Goal: Task Accomplishment & Management: Manage account settings

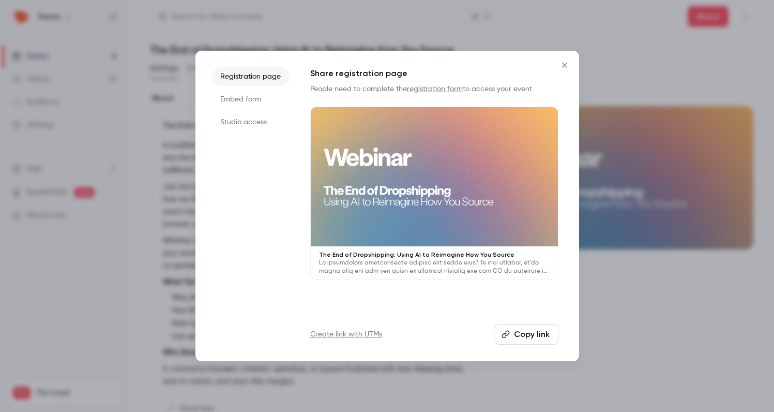
click at [566, 66] on icon "Close" at bounding box center [564, 65] width 5 height 5
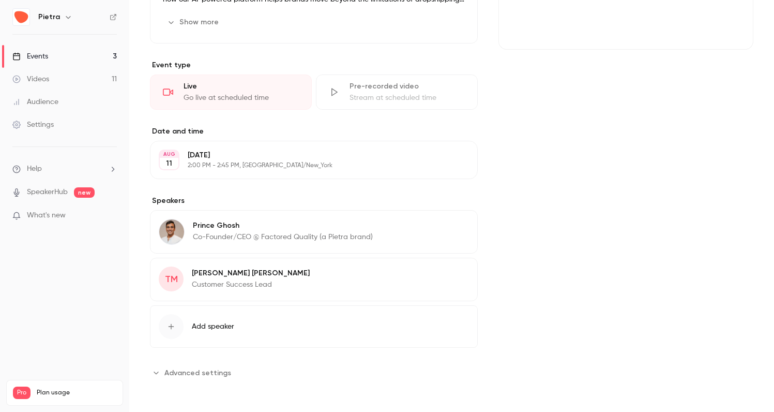
scroll to position [200, 0]
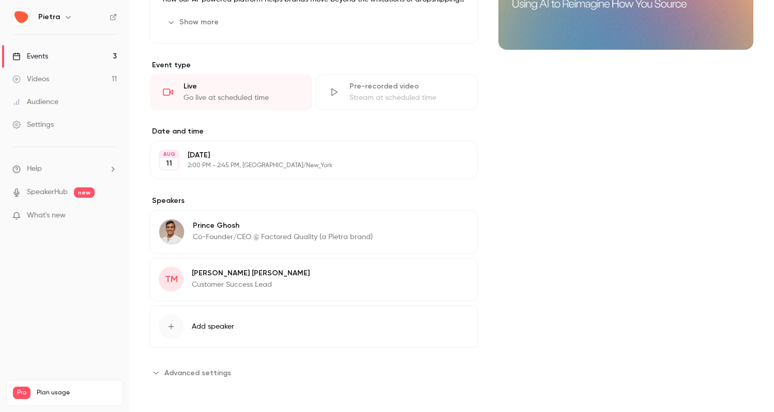
click at [160, 371] on icon "Advanced settings" at bounding box center [156, 372] width 8 height 8
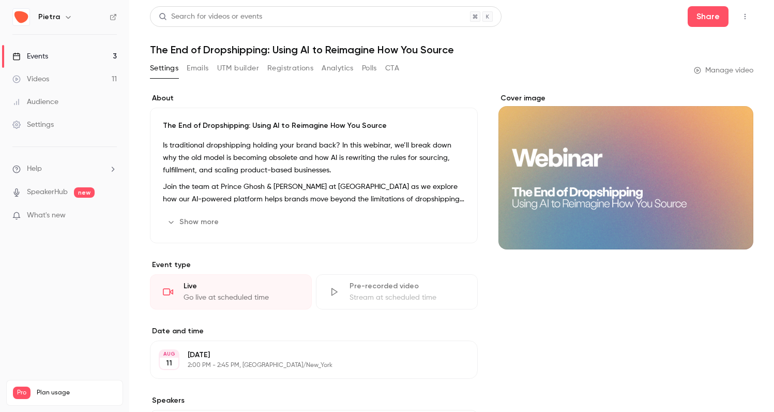
scroll to position [0, 0]
click at [297, 71] on button "Registrations" at bounding box center [290, 68] width 46 height 17
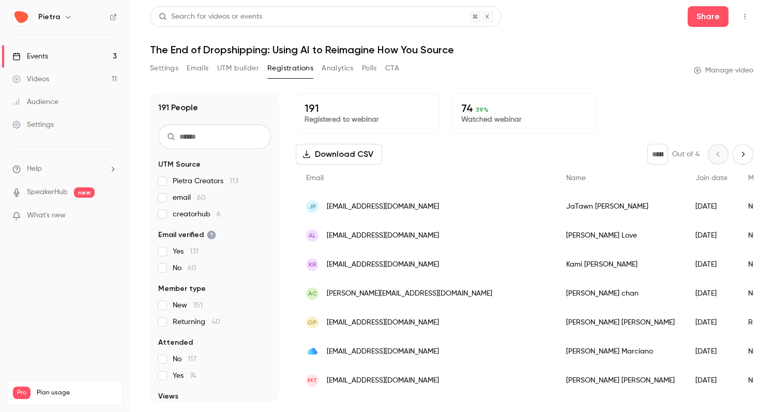
click at [727, 71] on link "Manage video" at bounding box center [723, 70] width 59 height 10
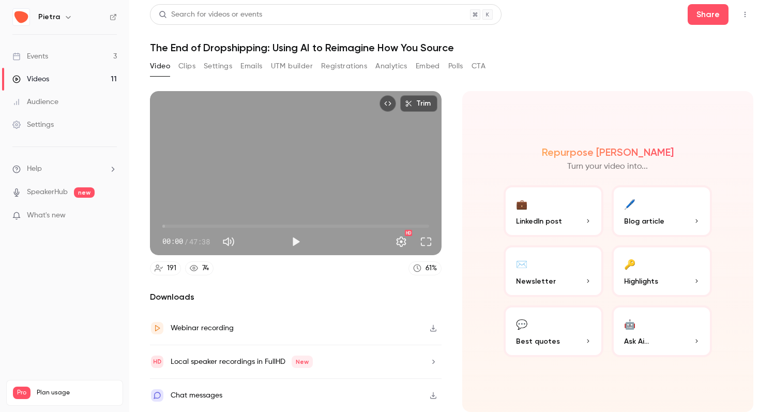
scroll to position [2, 0]
click at [431, 329] on icon "button" at bounding box center [433, 327] width 8 height 7
